Goal: Information Seeking & Learning: Learn about a topic

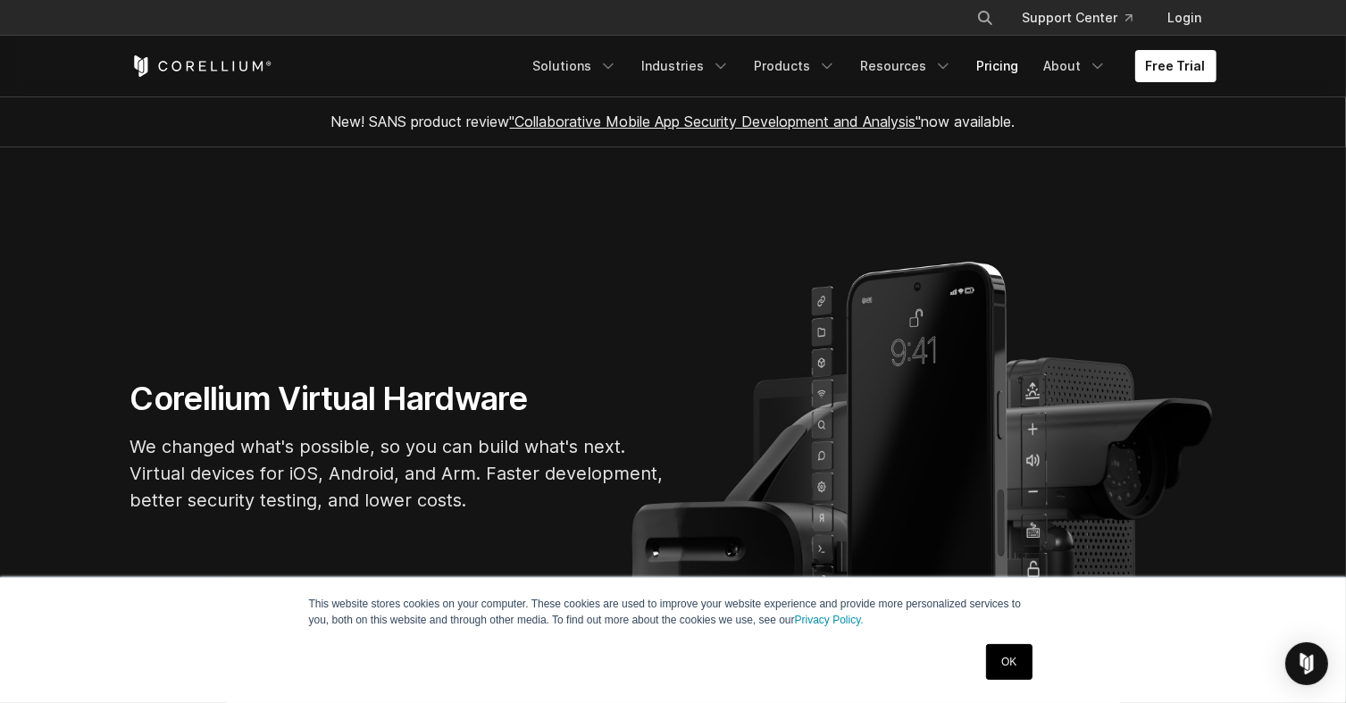
click at [1014, 71] on link "Pricing" at bounding box center [997, 66] width 63 height 32
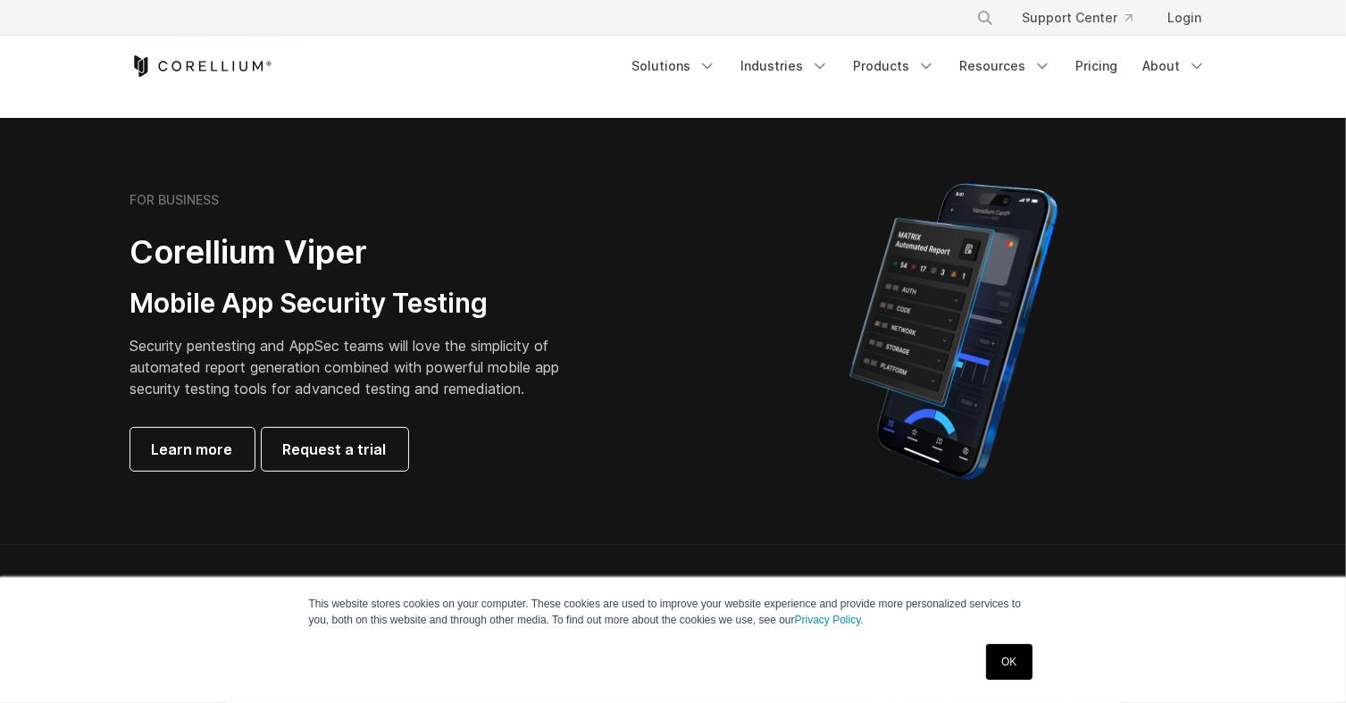
scroll to position [342, 0]
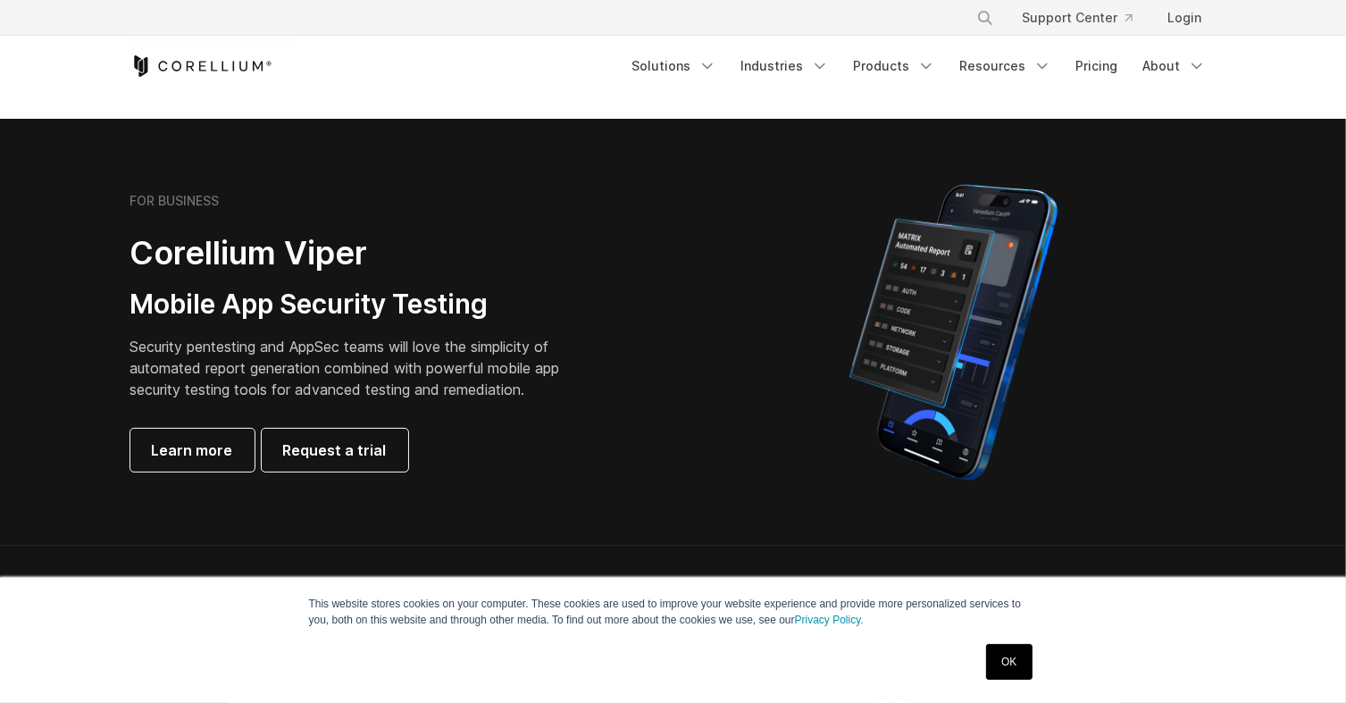
click at [1016, 663] on link "OK" at bounding box center [1009, 662] width 46 height 36
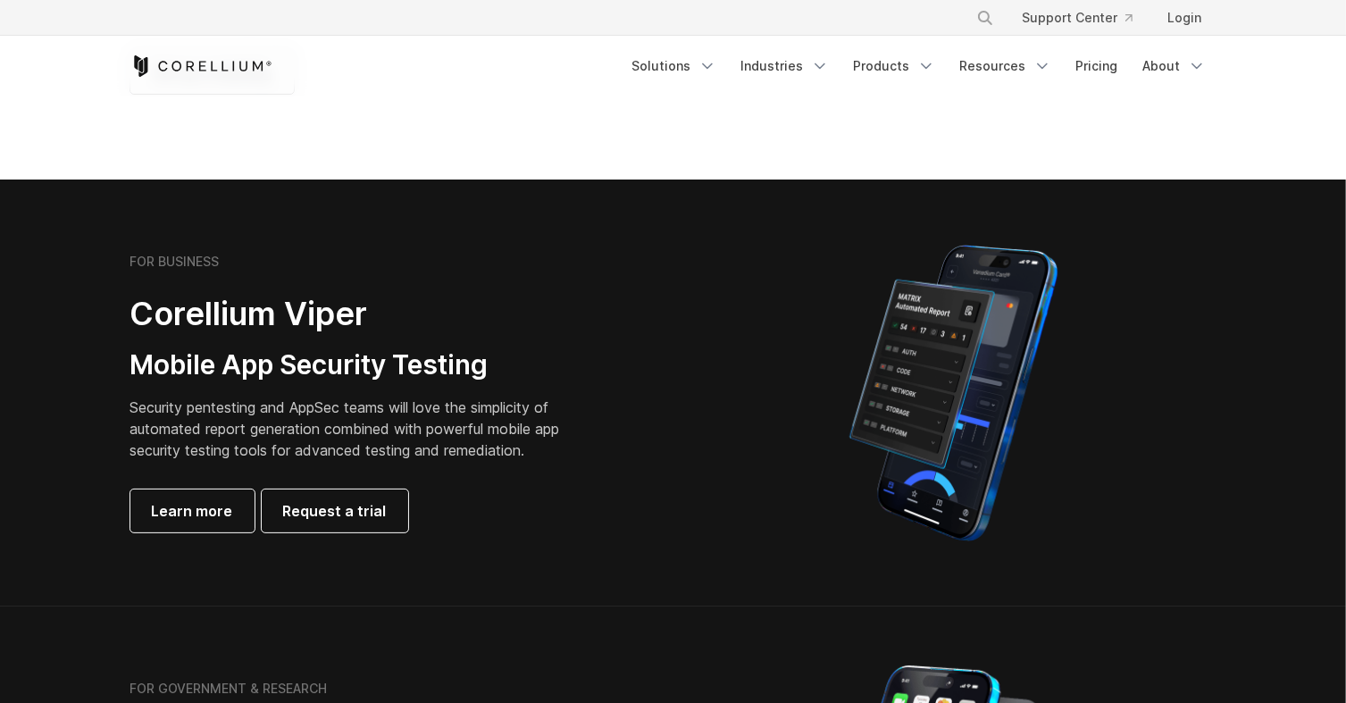
scroll to position [282, 0]
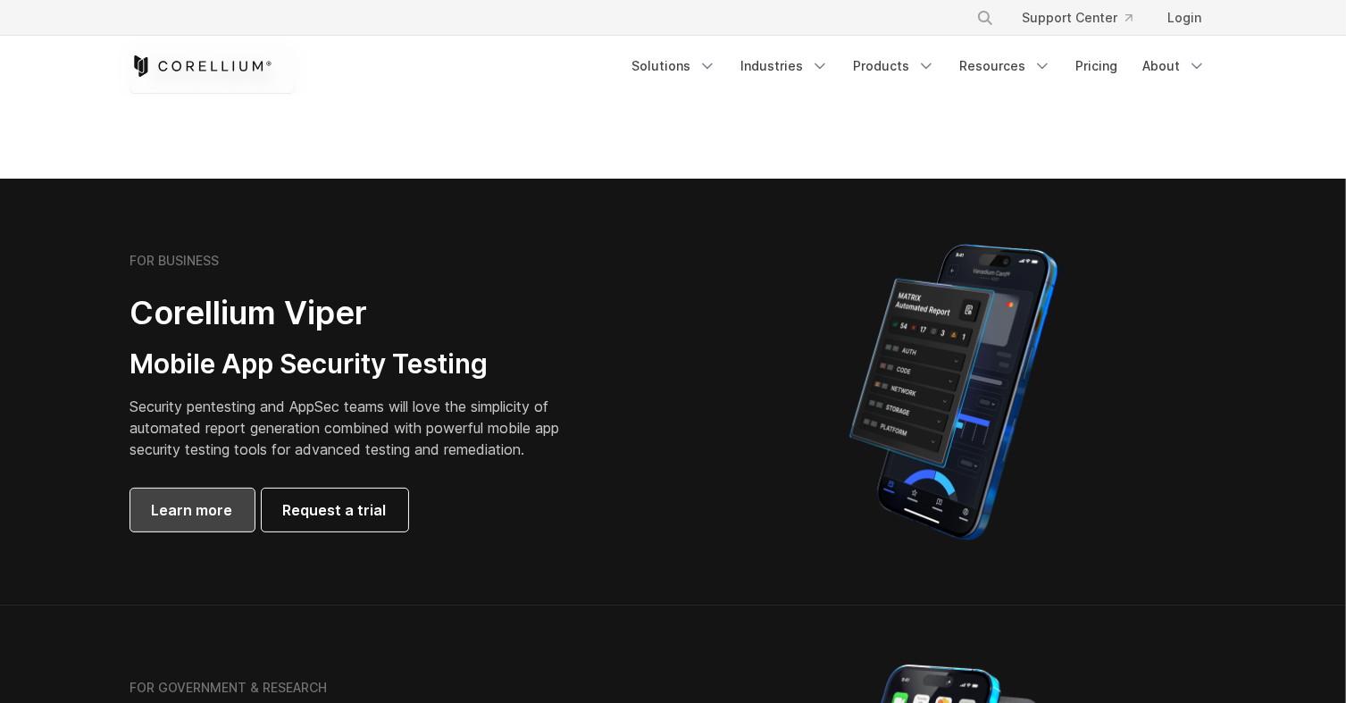
click at [152, 500] on span "Learn more" at bounding box center [192, 509] width 81 height 21
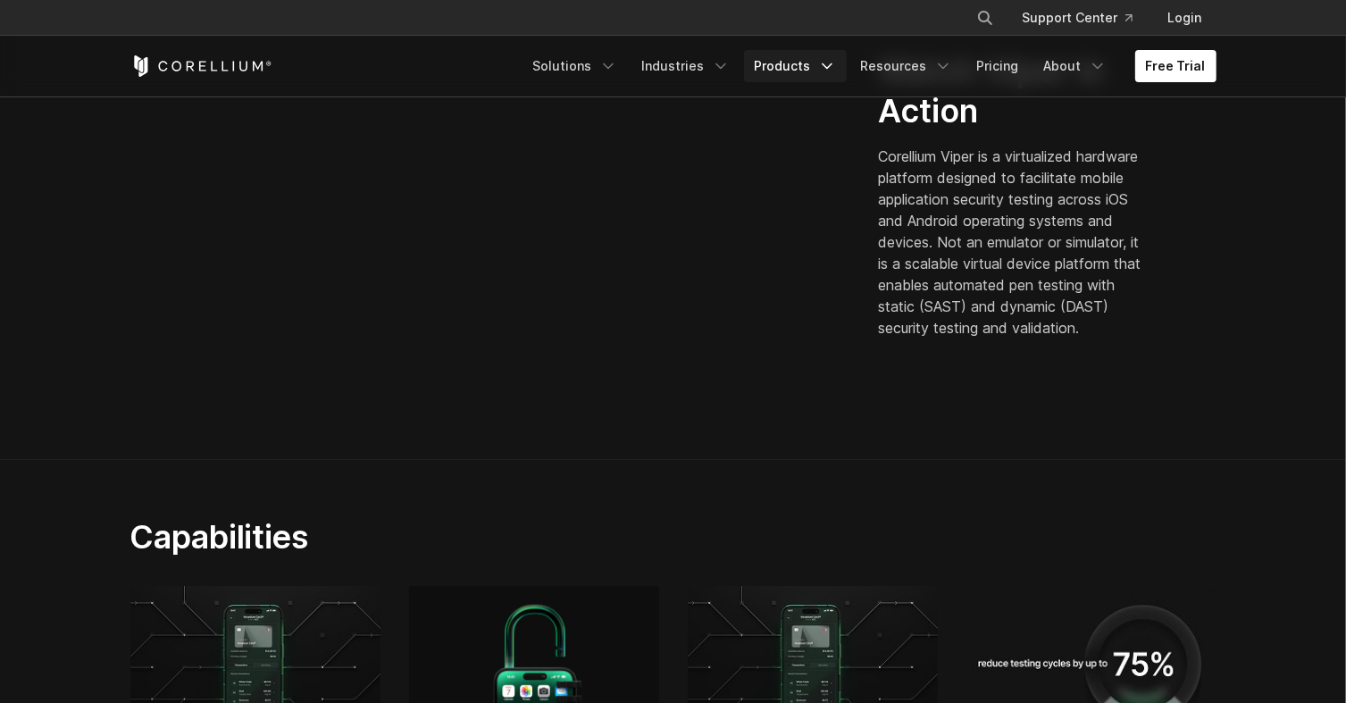
scroll to position [586, 0]
